Goal: Task Accomplishment & Management: Use online tool/utility

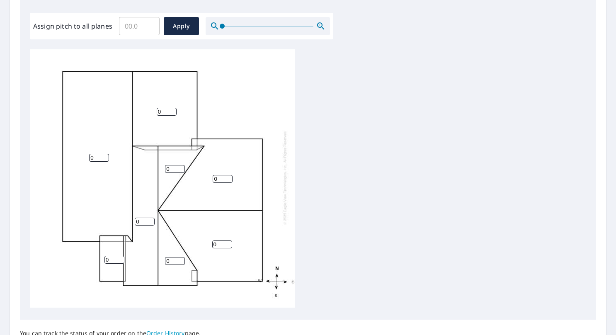
scroll to position [273, 0]
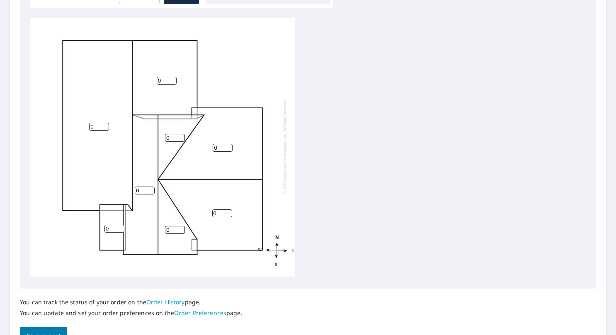
click at [176, 134] on input "0" at bounding box center [175, 138] width 20 height 8
type input "08"
click at [144, 186] on input "0" at bounding box center [145, 190] width 20 height 8
type input "08"
click at [169, 226] on input "0" at bounding box center [175, 230] width 20 height 8
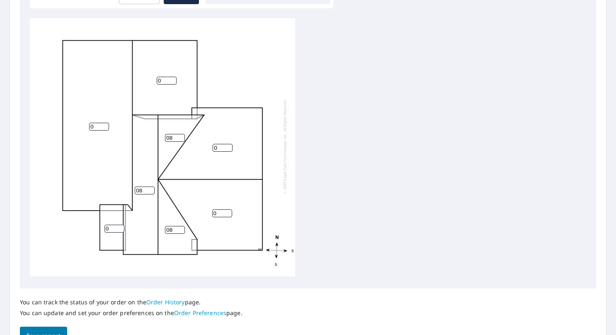
type input "08"
click at [100, 123] on input "0" at bounding box center [99, 127] width 20 height 8
type input "02"
click at [164, 77] on input "0" at bounding box center [167, 81] width 20 height 8
type input "02"
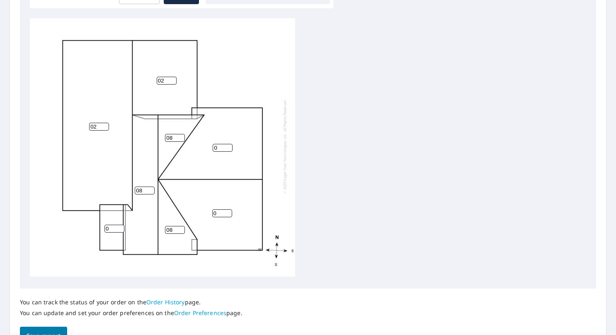
click at [225, 144] on input "0" at bounding box center [223, 148] width 20 height 8
type input "4"
click at [222, 209] on input "0" at bounding box center [222, 213] width 20 height 8
type input "04"
click at [109, 226] on input "0" at bounding box center [114, 229] width 20 height 8
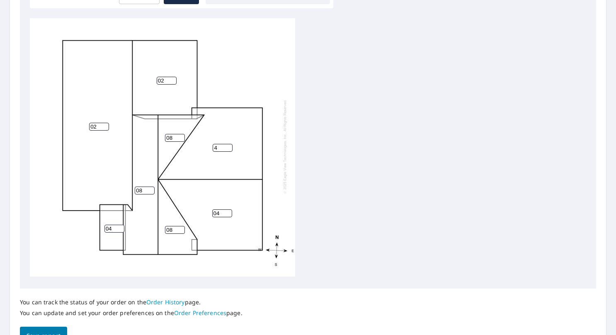
type input "04"
click at [487, 169] on div "02 04 4 02 08 08 08 04" at bounding box center [308, 148] width 556 height 260
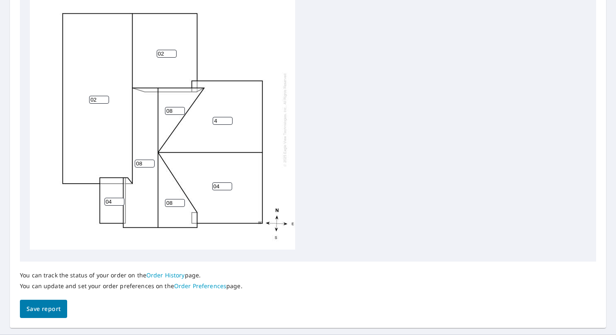
scroll to position [308, 0]
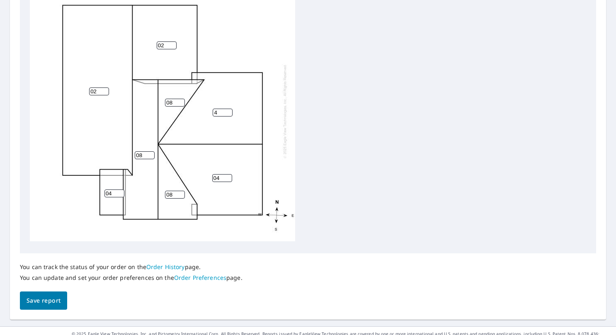
click at [37, 301] on span "Save report" at bounding box center [44, 300] width 34 height 10
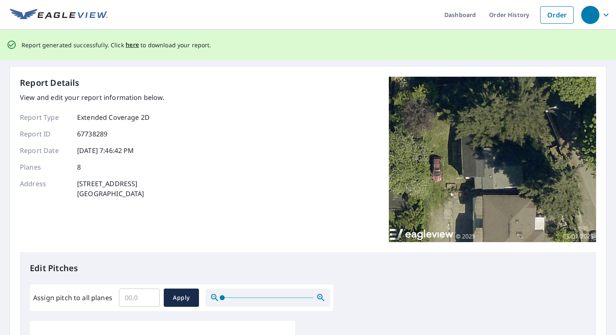
scroll to position [0, 0]
click at [126, 46] on span "here" at bounding box center [133, 45] width 14 height 10
